Goal: Task Accomplishment & Management: Manage account settings

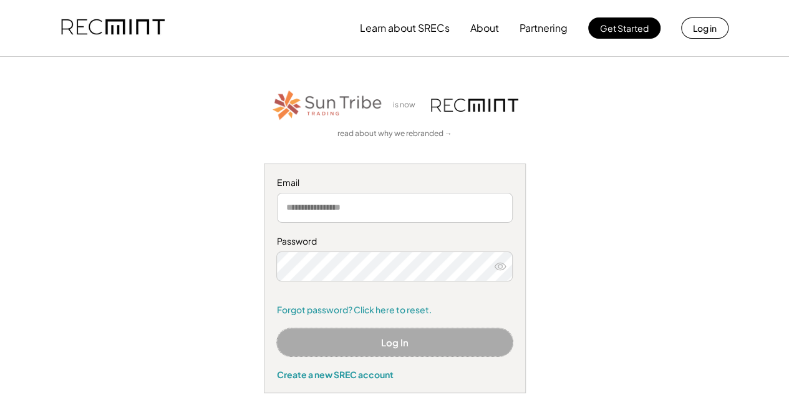
click at [430, 343] on button "Log In" at bounding box center [395, 342] width 236 height 28
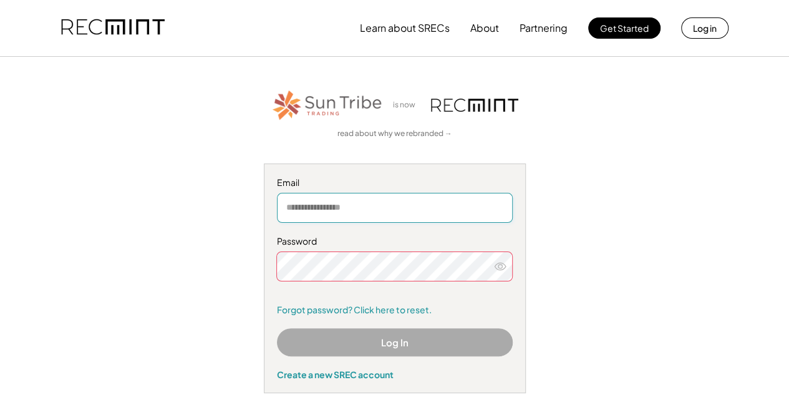
click at [332, 211] on input "email" at bounding box center [395, 208] width 236 height 30
click at [569, 213] on div "is now read about why we rebranded → Email Password Remember me Forgot password…" at bounding box center [394, 240] width 759 height 305
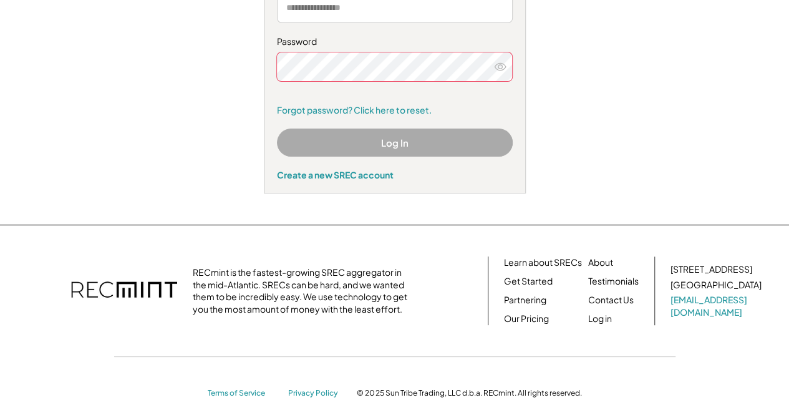
scroll to position [201, 0]
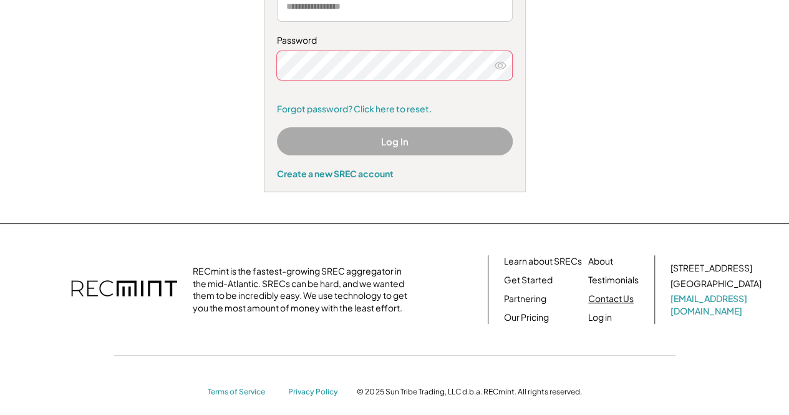
click at [616, 298] on link "Contact Us" at bounding box center [611, 298] width 46 height 12
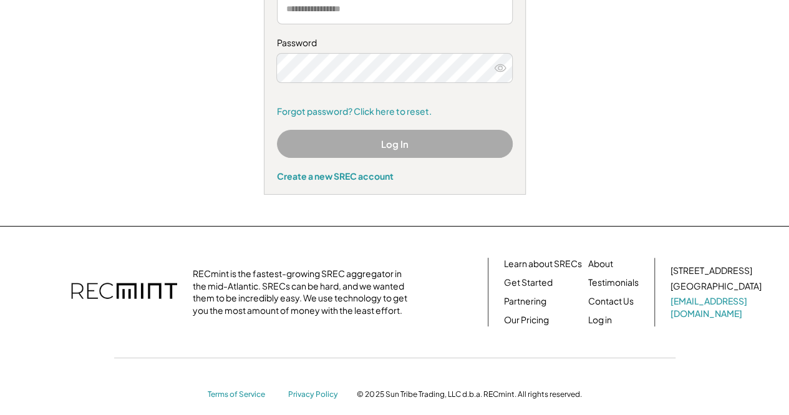
scroll to position [198, 0]
click at [604, 307] on link "Contact Us" at bounding box center [611, 302] width 46 height 12
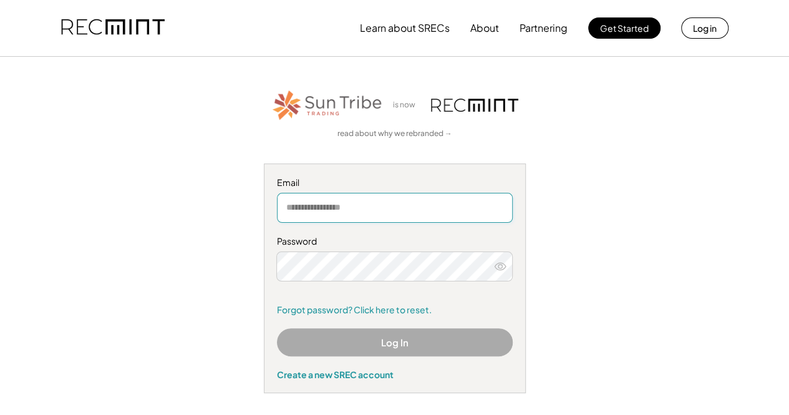
click at [388, 205] on input "email" at bounding box center [395, 208] width 236 height 30
click at [388, 205] on input "**********" at bounding box center [395, 208] width 236 height 30
type input "**********"
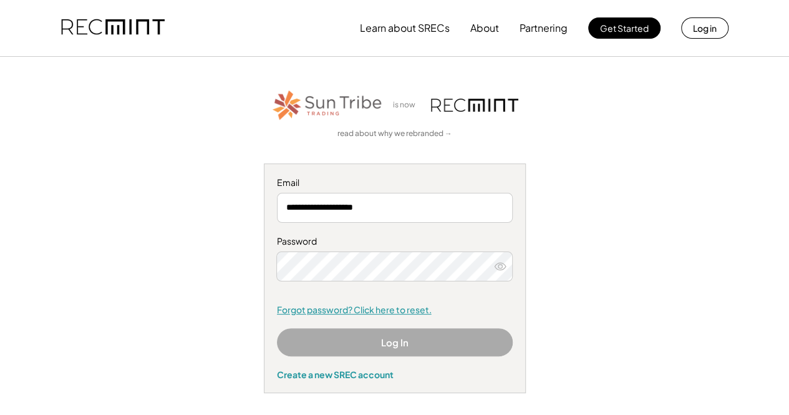
click at [335, 313] on link "Forgot password? Click here to reset." at bounding box center [395, 310] width 236 height 12
